Goal: Find specific page/section: Find specific page/section

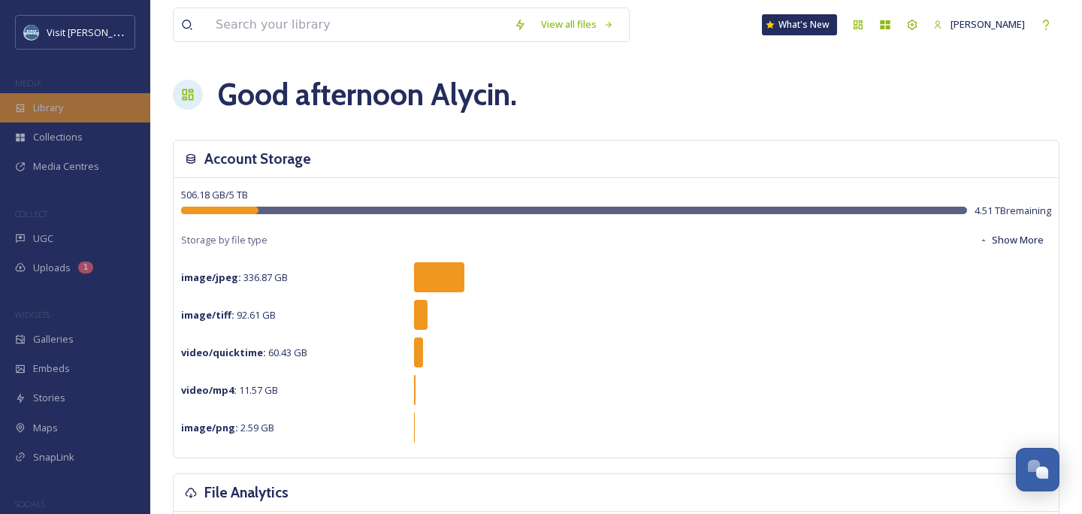
click at [57, 105] on span "Library" at bounding box center [48, 108] width 30 height 14
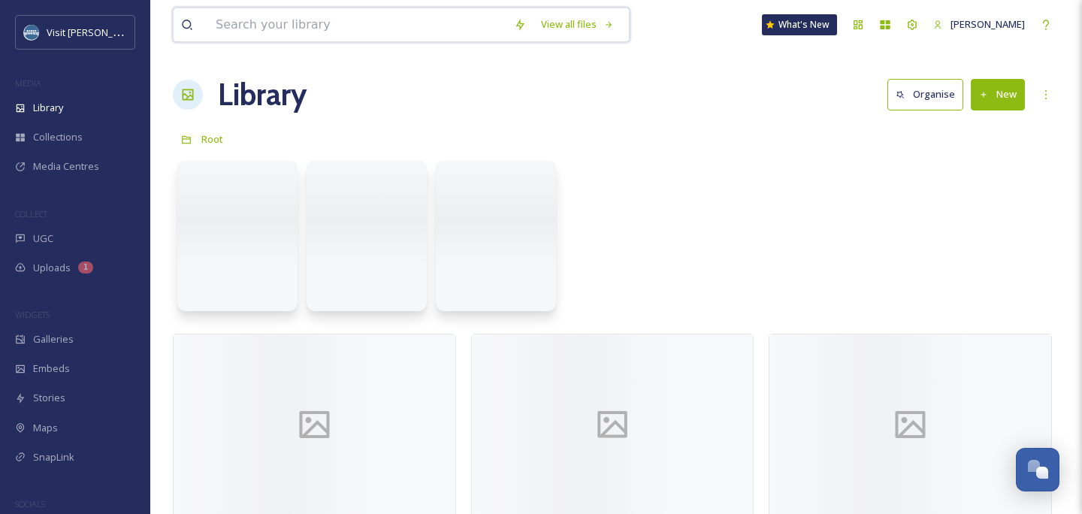
click at [277, 43] on div "View all files What's New [PERSON_NAME]" at bounding box center [616, 25] width 887 height 50
click at [277, 24] on input at bounding box center [357, 24] width 298 height 33
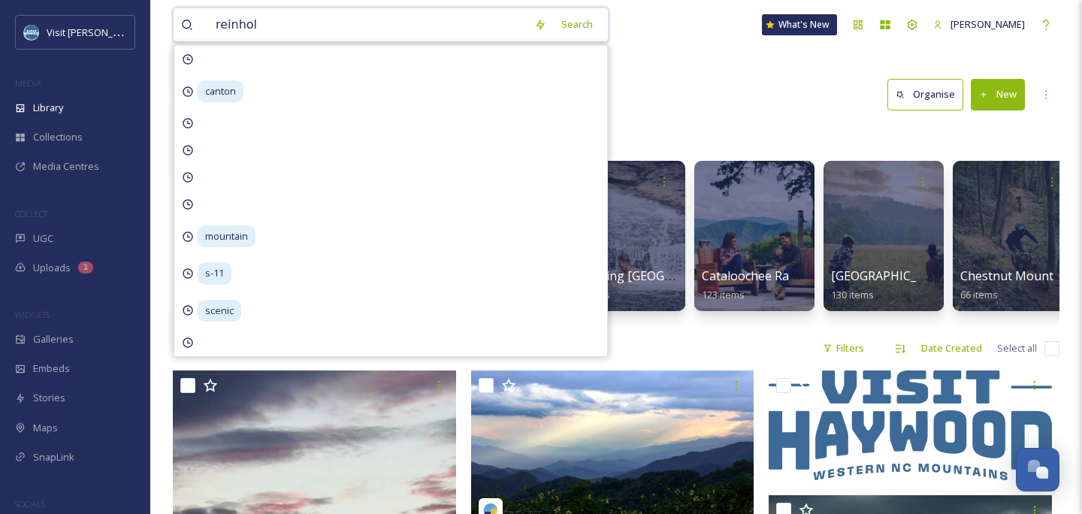
type input "[PERSON_NAME]"
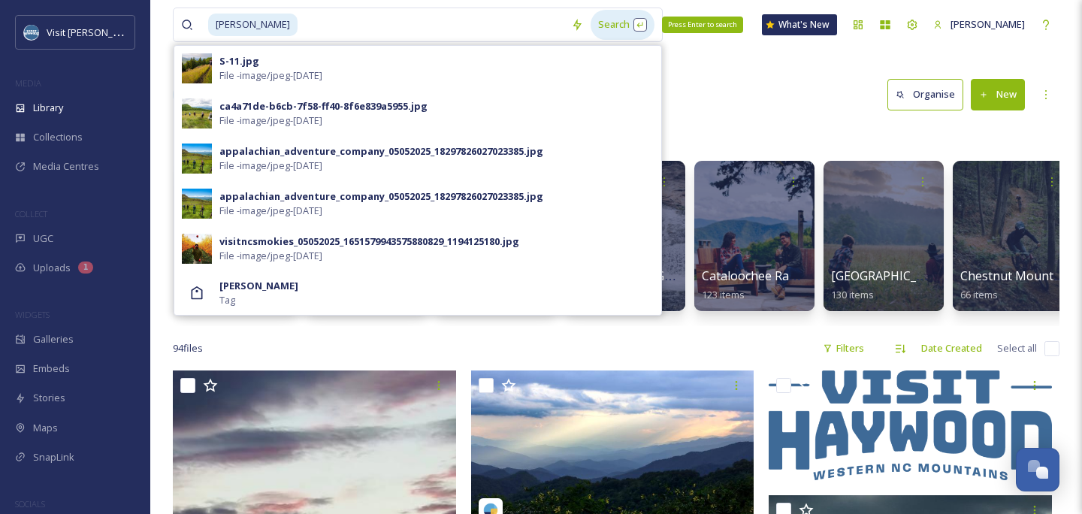
click at [615, 26] on div "Search Press Enter to search" at bounding box center [623, 24] width 64 height 29
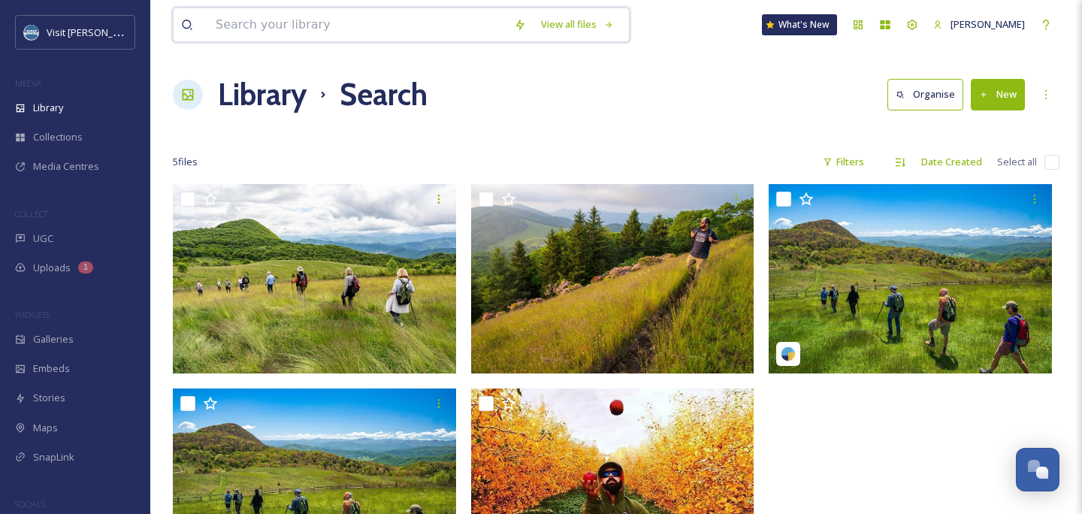
click at [321, 39] on input at bounding box center [357, 24] width 298 height 33
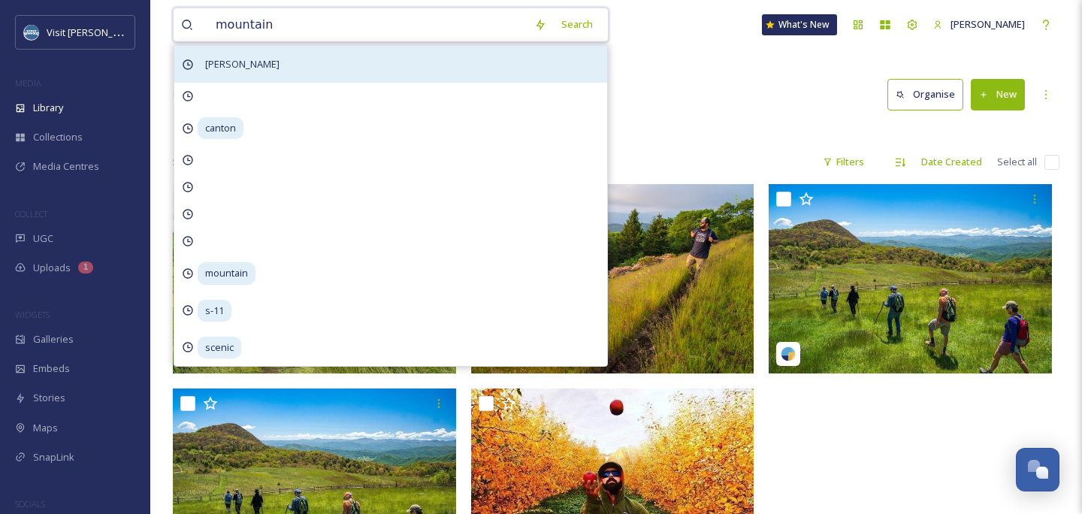
type input "mountains"
